Goal: Information Seeking & Learning: Learn about a topic

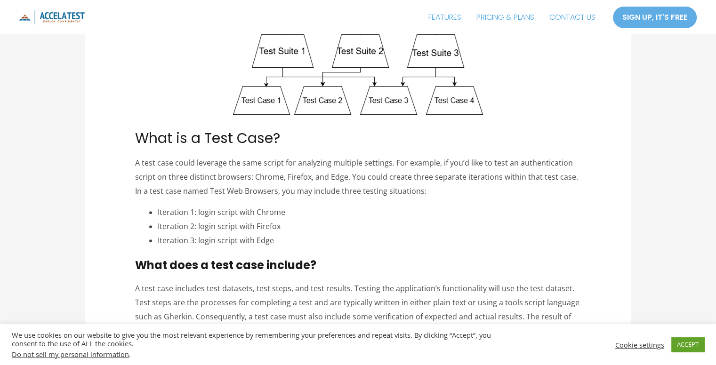
scroll to position [329, 0]
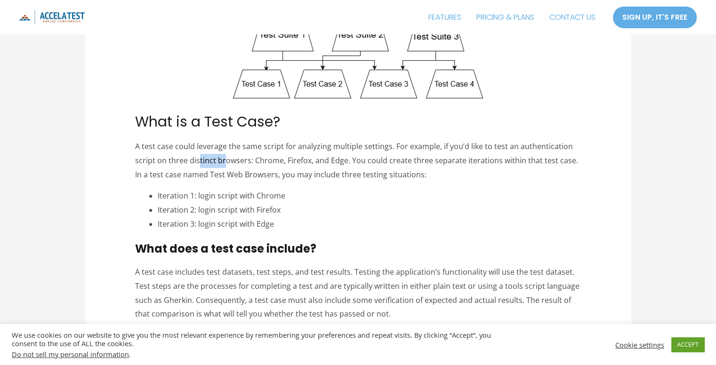
drag, startPoint x: 203, startPoint y: 160, endPoint x: 225, endPoint y: 161, distance: 22.1
click at [225, 161] on p "A test case could leverage the same script for analyzing multiple settings. For…" at bounding box center [358, 161] width 446 height 42
drag, startPoint x: 256, startPoint y: 160, endPoint x: 318, endPoint y: 159, distance: 61.7
click at [318, 159] on p "A test case could leverage the same script for analyzing multiple settings. For…" at bounding box center [358, 161] width 446 height 42
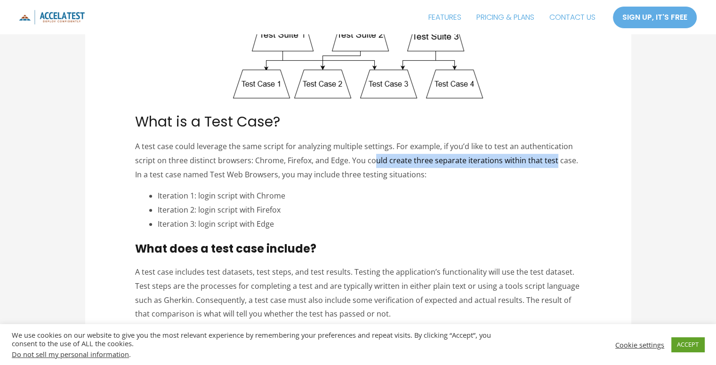
drag, startPoint x: 372, startPoint y: 158, endPoint x: 552, endPoint y: 157, distance: 179.8
click at [552, 157] on p "A test case could leverage the same script for analyzing multiple settings. For…" at bounding box center [358, 161] width 446 height 42
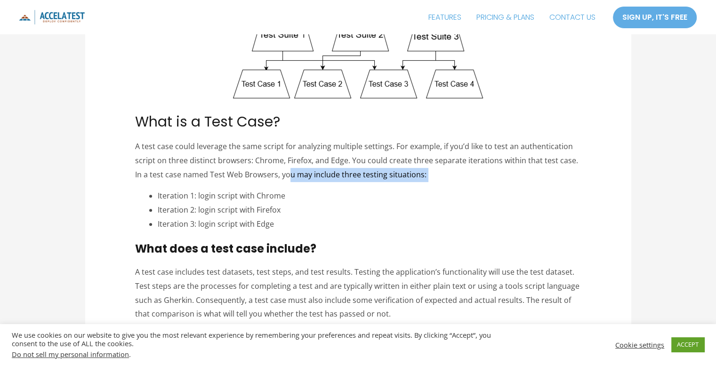
drag, startPoint x: 126, startPoint y: 182, endPoint x: 280, endPoint y: 177, distance: 154.0
click at [264, 189] on li "Iteration 1: login script with Chrome" at bounding box center [369, 196] width 423 height 14
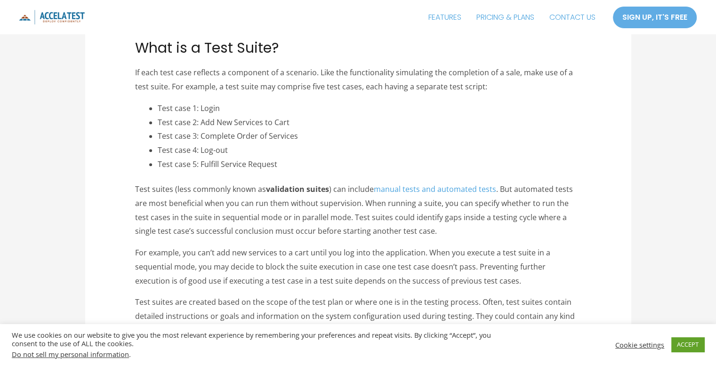
scroll to position [753, 0]
